Goal: Task Accomplishment & Management: Use online tool/utility

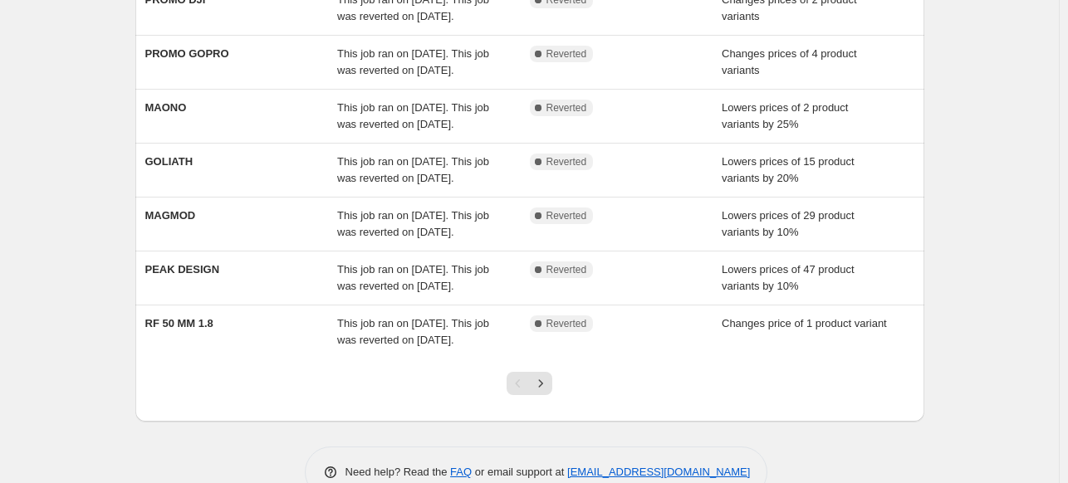
scroll to position [535, 0]
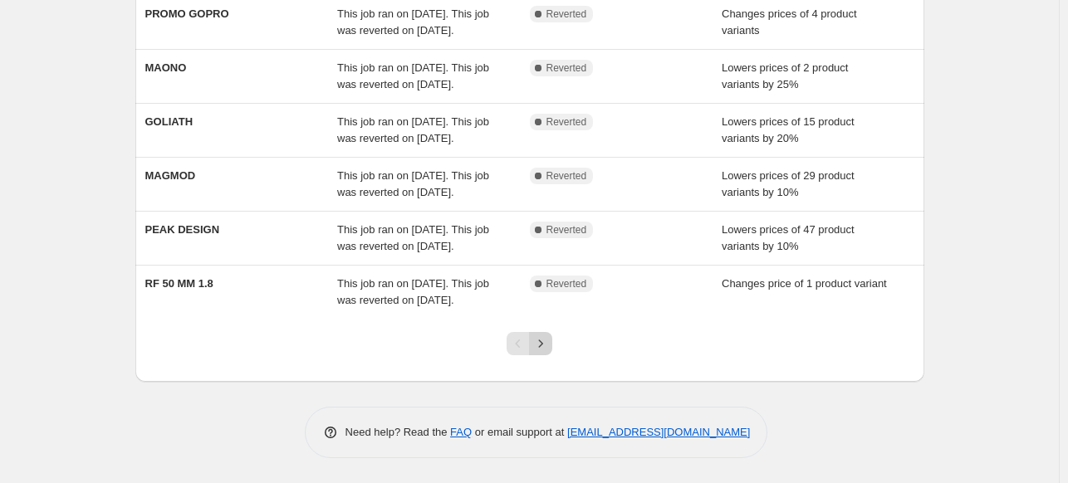
click at [541, 345] on icon "Next" at bounding box center [540, 343] width 17 height 17
click at [541, 353] on button "Next" at bounding box center [540, 343] width 23 height 23
